Goal: Transaction & Acquisition: Purchase product/service

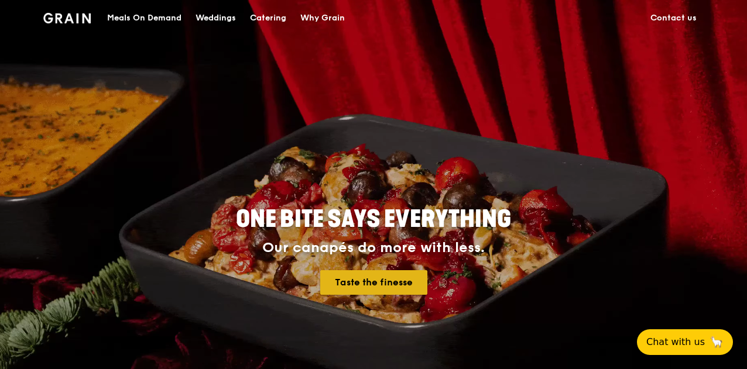
click at [365, 277] on link "Taste the finesse" at bounding box center [373, 282] width 107 height 25
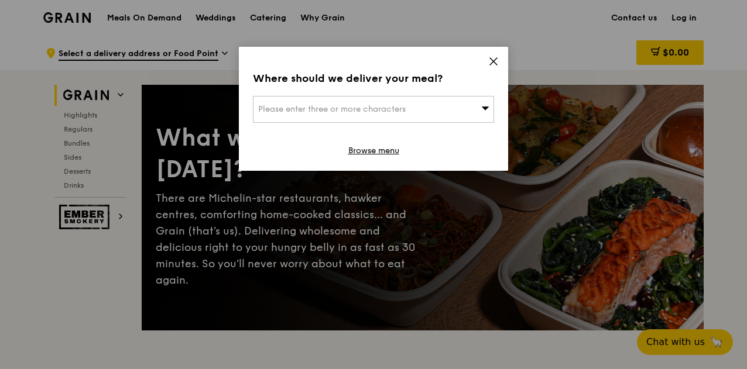
click at [400, 122] on div "Please enter three or more characters" at bounding box center [373, 109] width 241 height 27
type input "changi"
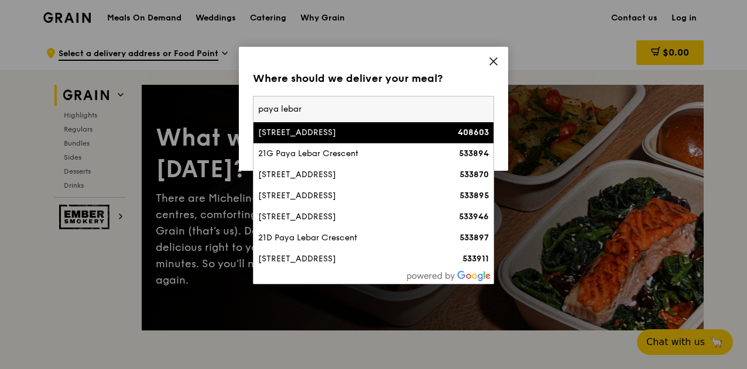
type input "paya lebar"
click at [342, 127] on div "[STREET_ADDRESS]" at bounding box center [344, 133] width 173 height 12
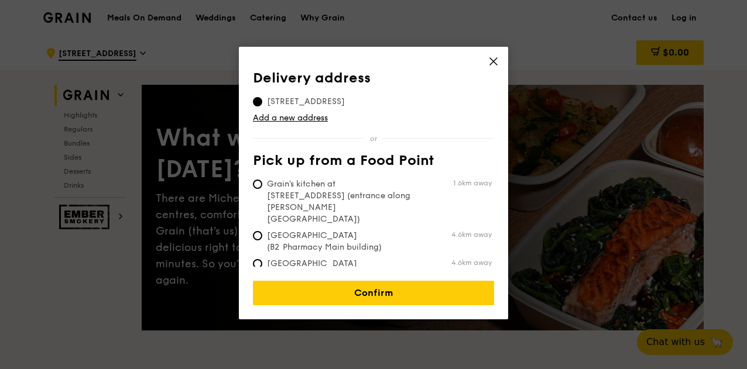
click at [314, 184] on span "Grain's kitchen at [STREET_ADDRESS] (entrance along [PERSON_NAME][GEOGRAPHIC_DA…" at bounding box center [340, 201] width 174 height 47
click at [262, 184] on input "Grain's kitchen at [STREET_ADDRESS] (entrance along [PERSON_NAME][GEOGRAPHIC_DA…" at bounding box center [257, 184] width 9 height 9
radio input "true"
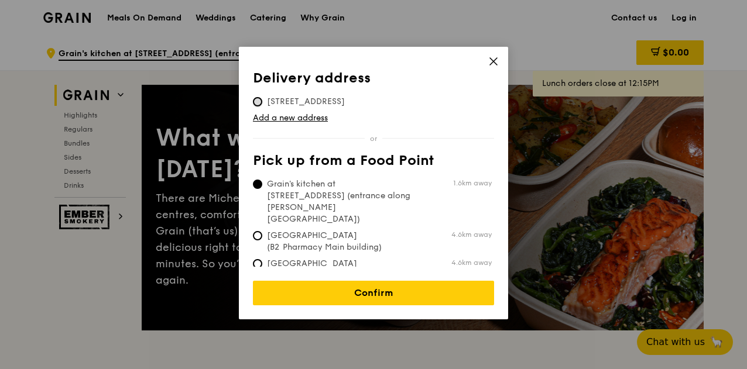
click at [256, 99] on input "[STREET_ADDRESS]" at bounding box center [257, 101] width 9 height 9
radio input "true"
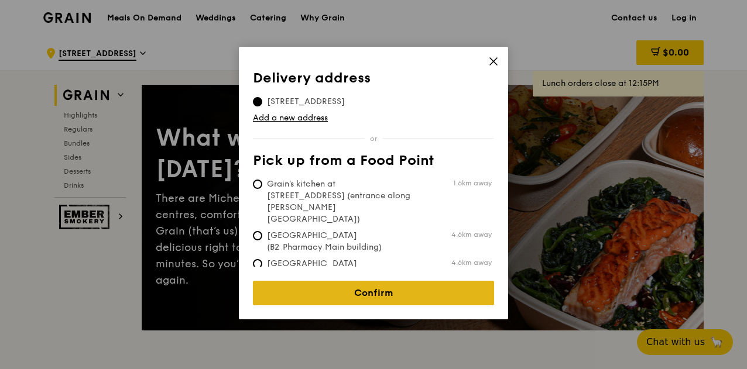
click at [333, 281] on link "Confirm" at bounding box center [373, 293] width 241 height 25
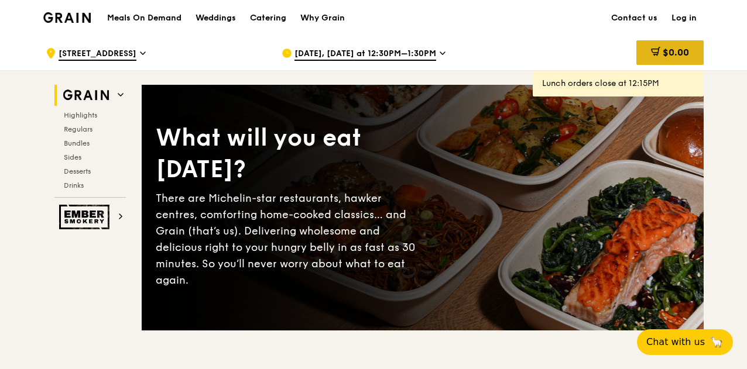
click at [670, 57] on span "$0.00" at bounding box center [675, 52] width 26 height 11
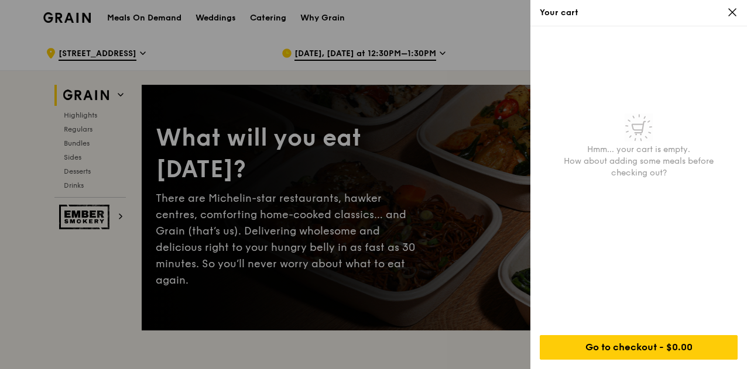
click at [109, 161] on div at bounding box center [373, 184] width 747 height 369
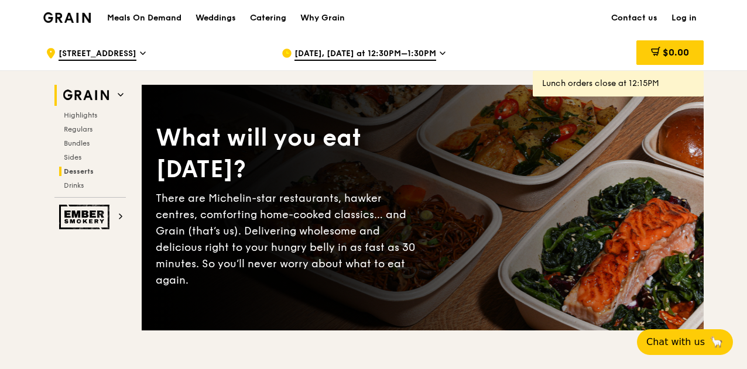
click at [82, 170] on span "Desserts" at bounding box center [79, 171] width 30 height 8
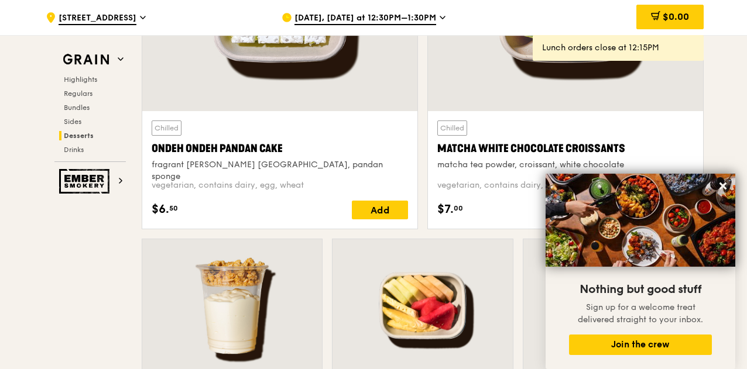
scroll to position [3552, 0]
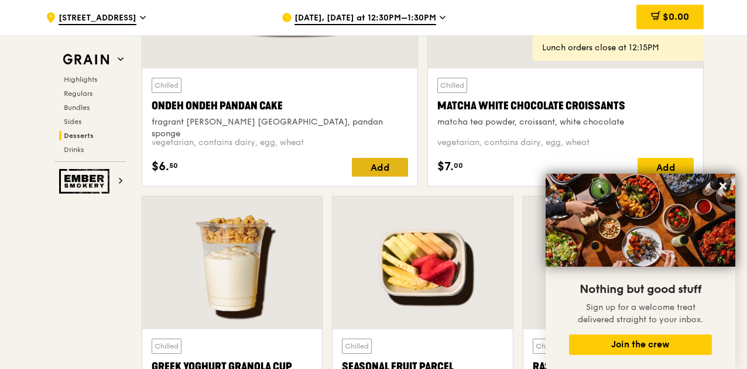
click at [369, 158] on div "Add" at bounding box center [380, 167] width 56 height 19
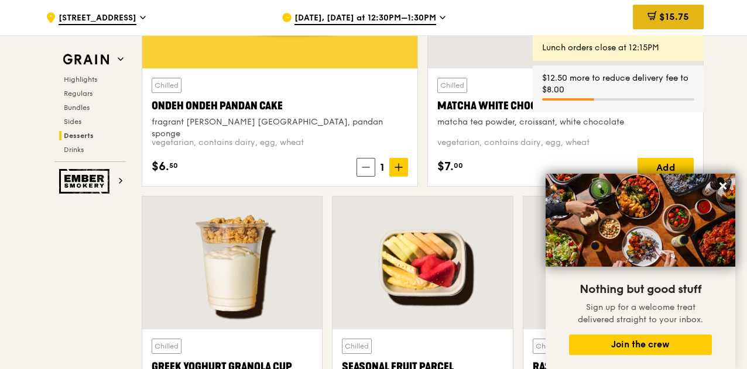
click at [662, 17] on span "$15.75" at bounding box center [674, 16] width 30 height 11
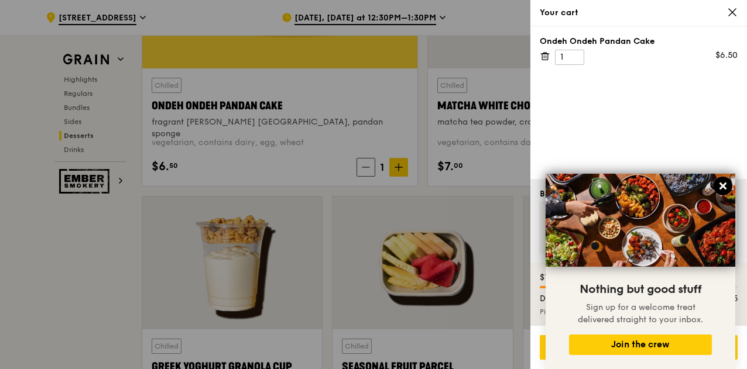
click at [720, 188] on icon at bounding box center [722, 186] width 7 height 7
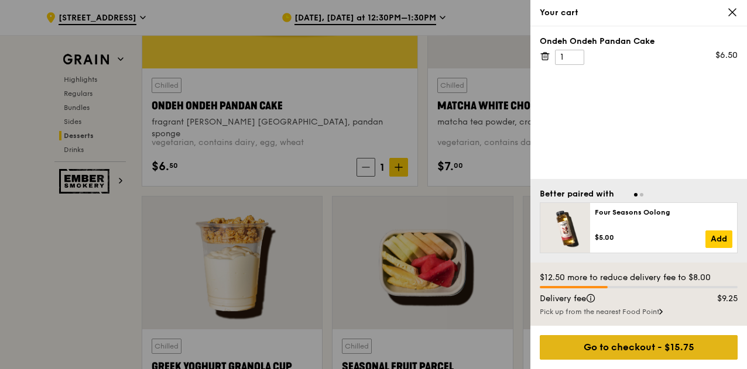
click at [649, 341] on div "Go to checkout - $15.75" at bounding box center [638, 347] width 198 height 25
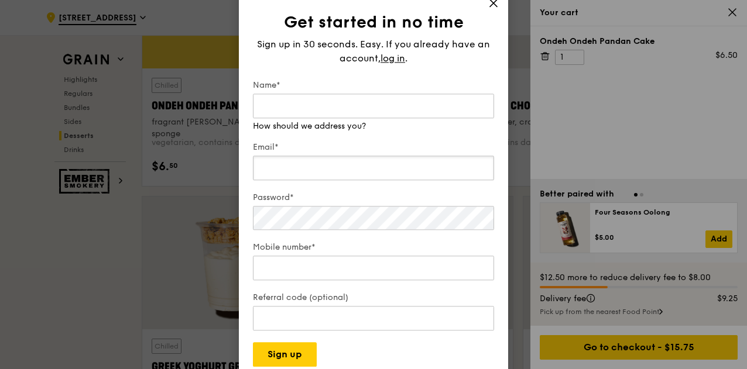
type input "[PERSON_NAME][EMAIL_ADDRESS][PERSON_NAME][DOMAIN_NAME]"
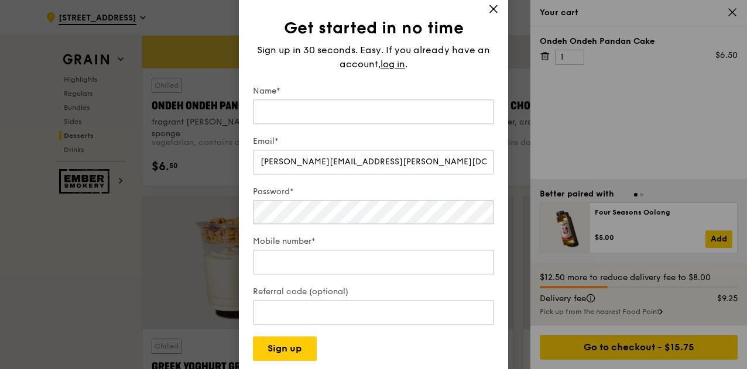
scroll to position [3611, 0]
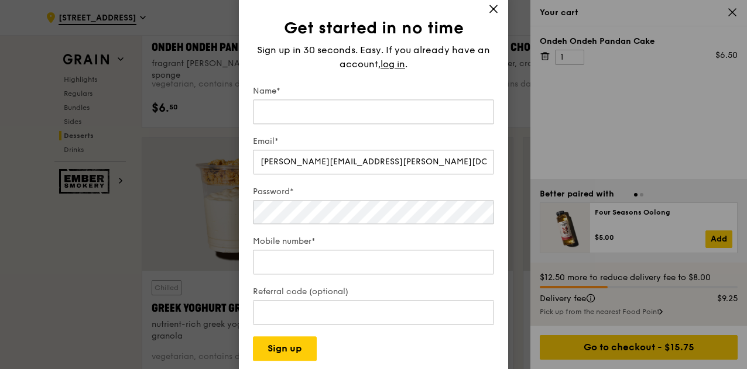
click at [497, 8] on icon at bounding box center [493, 9] width 11 height 11
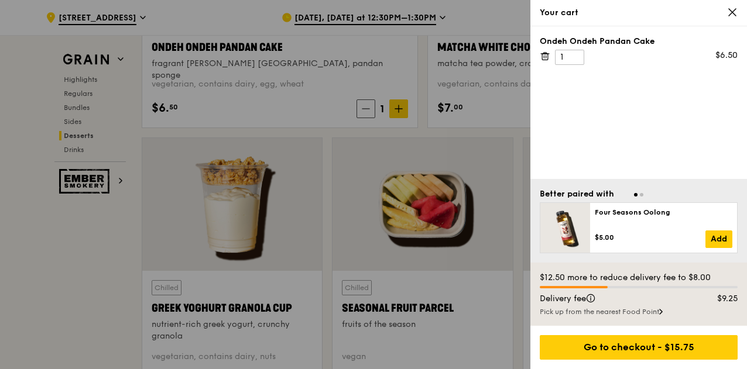
click at [736, 16] on icon at bounding box center [732, 12] width 11 height 11
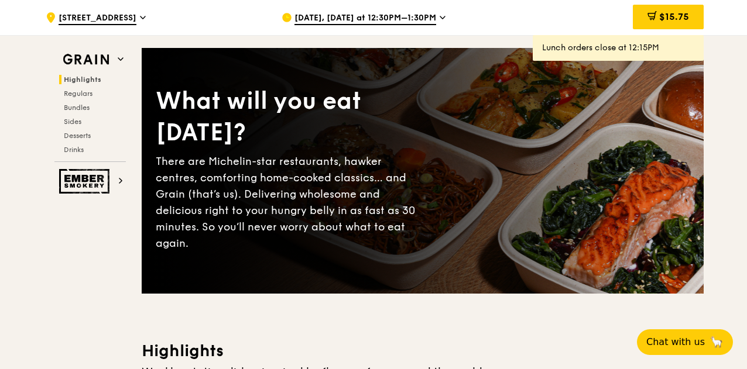
scroll to position [0, 0]
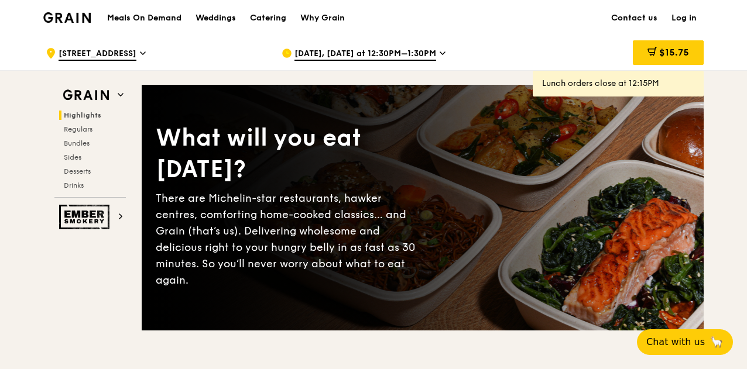
click at [691, 18] on link "Log in" at bounding box center [683, 18] width 39 height 35
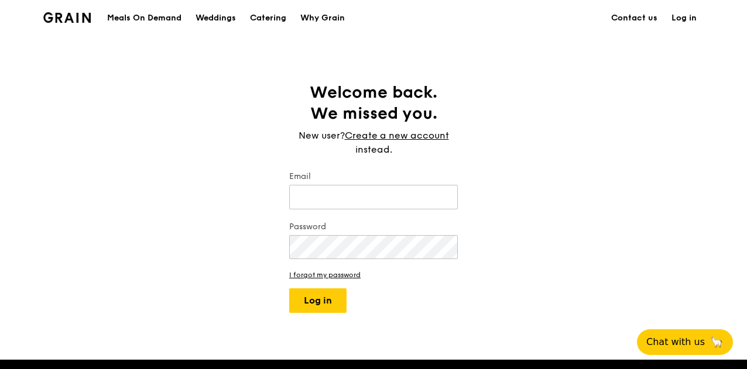
type input "[PERSON_NAME][EMAIL_ADDRESS][PERSON_NAME][DOMAIN_NAME]"
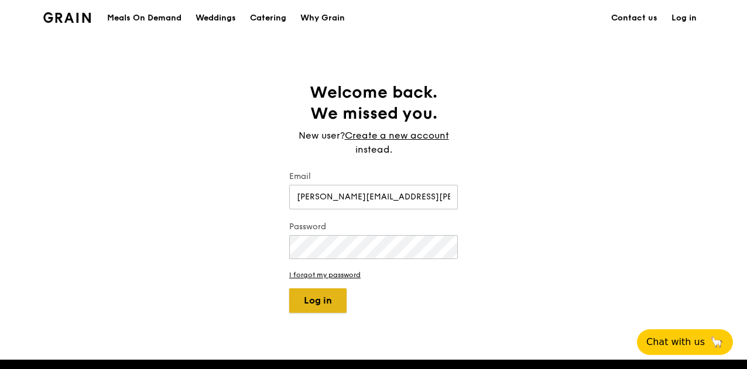
click at [318, 295] on button "Log in" at bounding box center [317, 300] width 57 height 25
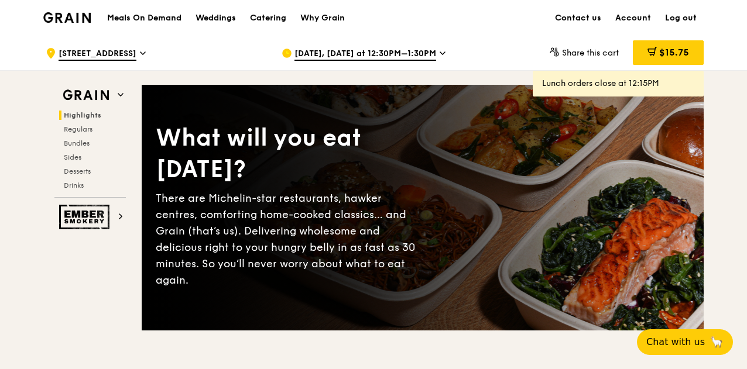
click at [641, 47] on div "$15.75" at bounding box center [667, 52] width 71 height 25
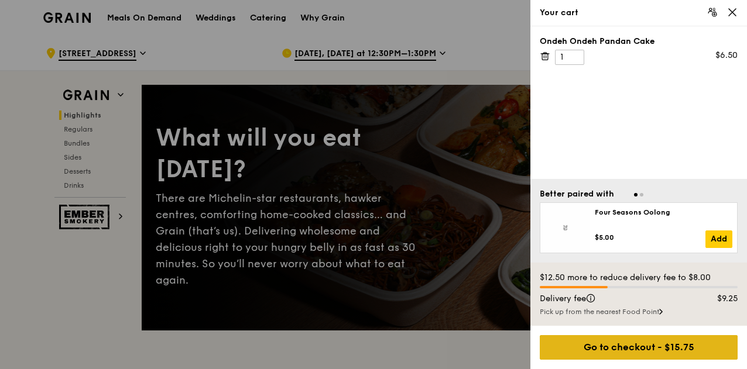
click at [621, 339] on div "Go to checkout - $15.75" at bounding box center [638, 347] width 198 height 25
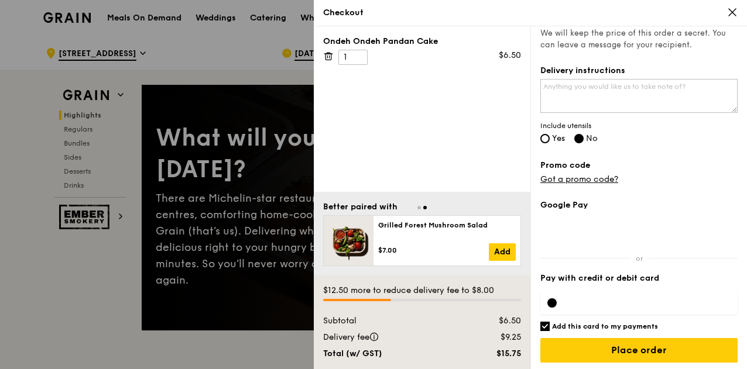
scroll to position [303, 0]
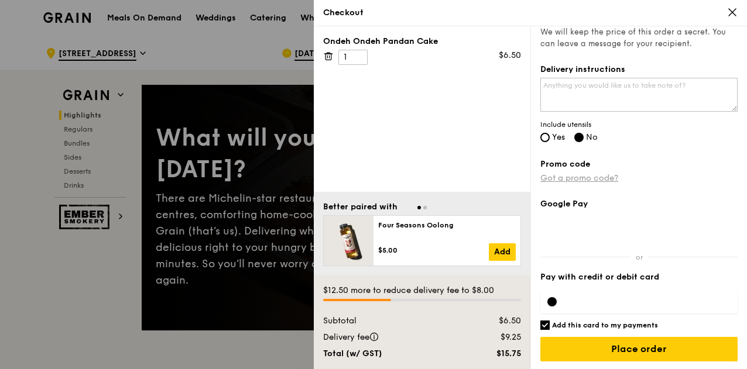
click at [559, 175] on link "Got a promo code?" at bounding box center [579, 178] width 78 height 10
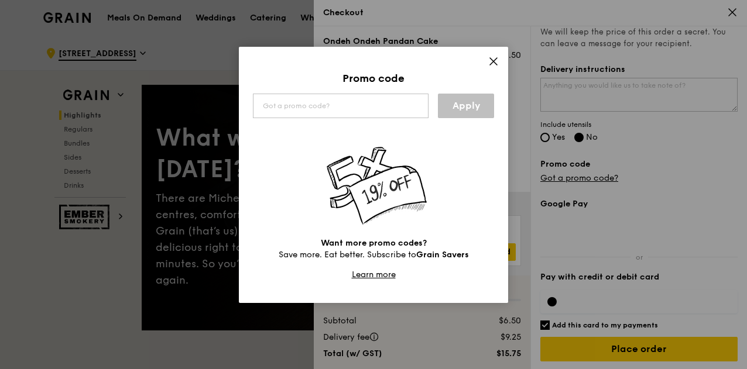
click at [493, 60] on icon at bounding box center [493, 61] width 11 height 11
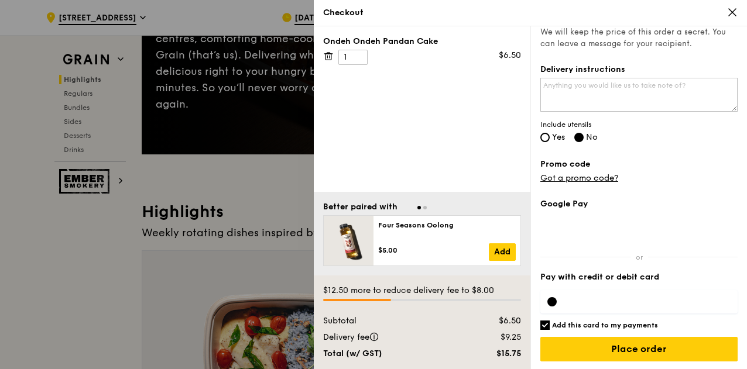
scroll to position [0, 0]
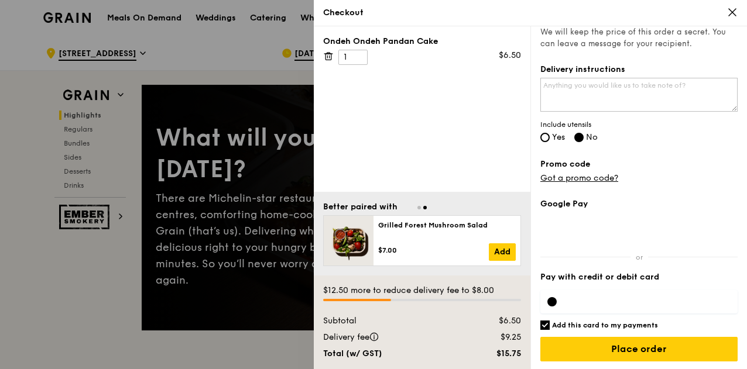
click at [732, 7] on icon at bounding box center [732, 12] width 11 height 11
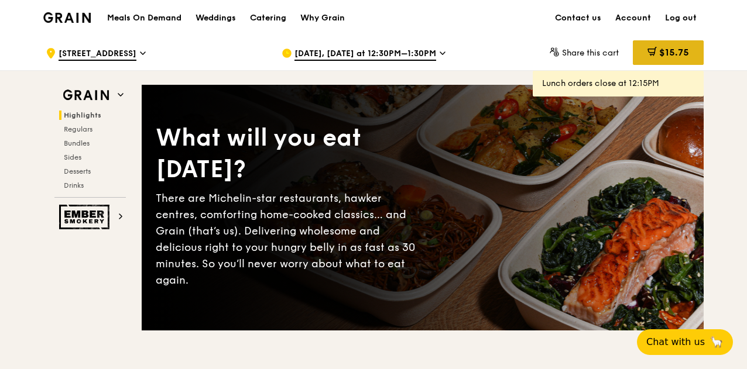
click at [677, 54] on span "$15.75" at bounding box center [674, 52] width 30 height 11
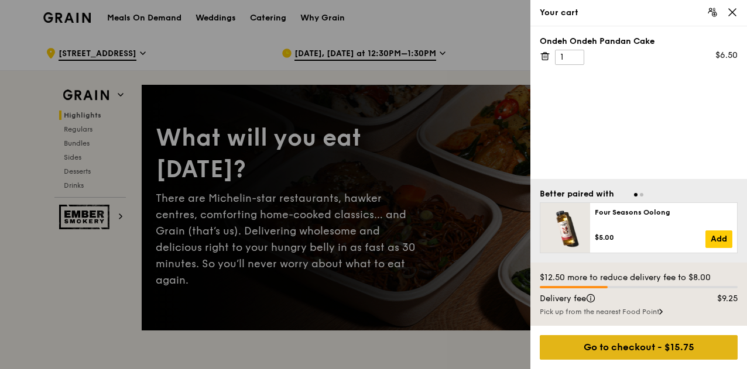
click at [635, 349] on div "Go to checkout - $15.75" at bounding box center [638, 347] width 198 height 25
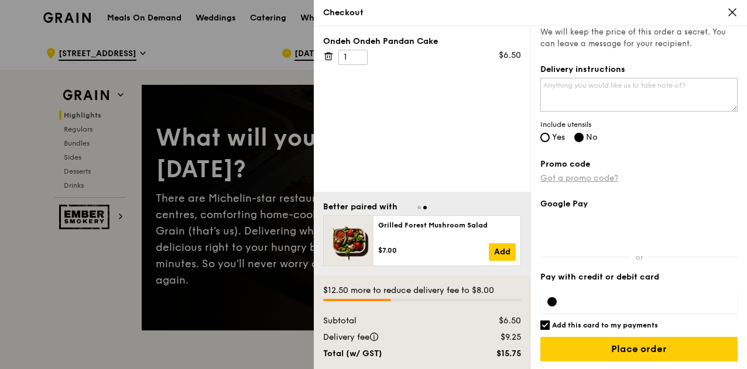
click at [587, 177] on link "Got a promo code?" at bounding box center [579, 178] width 78 height 10
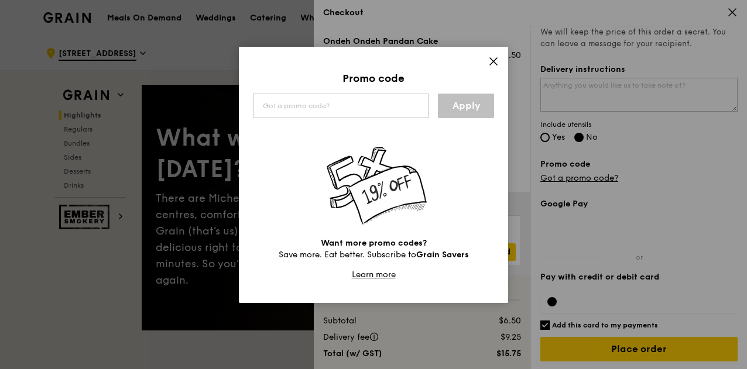
click at [494, 59] on icon at bounding box center [493, 61] width 7 height 7
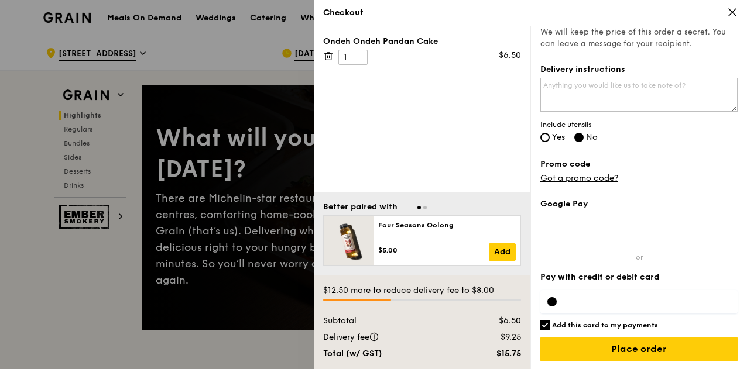
click at [728, 8] on icon at bounding box center [732, 12] width 11 height 11
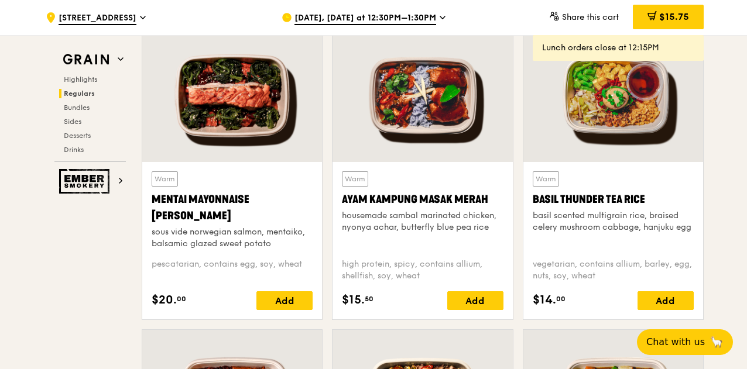
scroll to position [1112, 0]
